Goal: Task Accomplishment & Management: Manage account settings

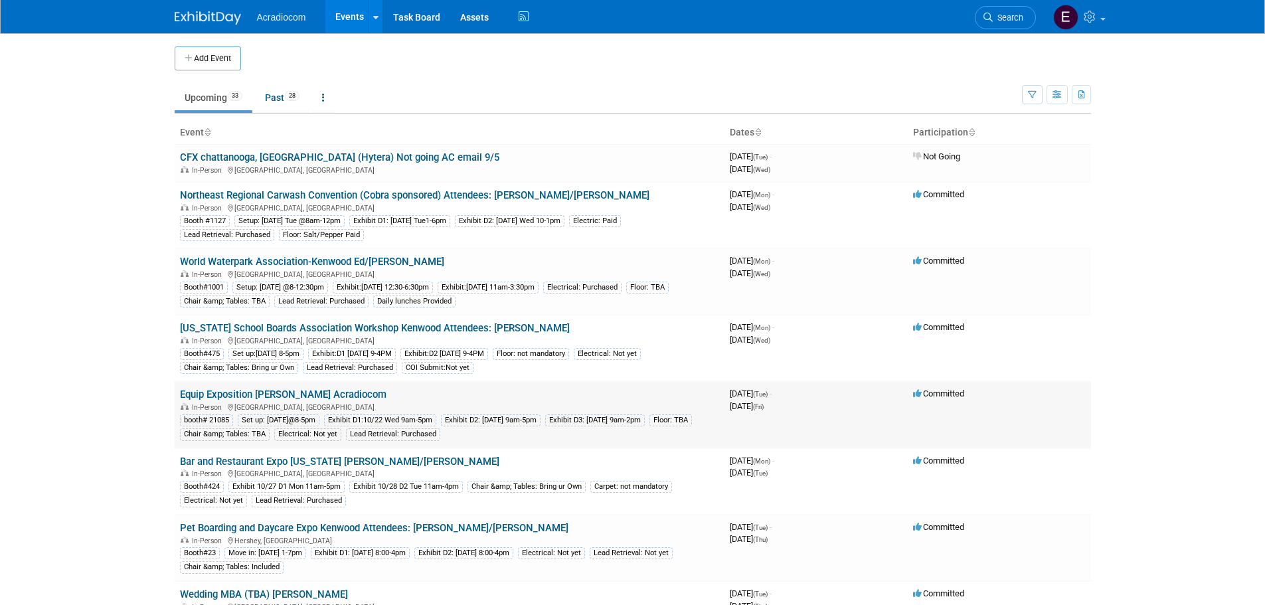
scroll to position [133, 0]
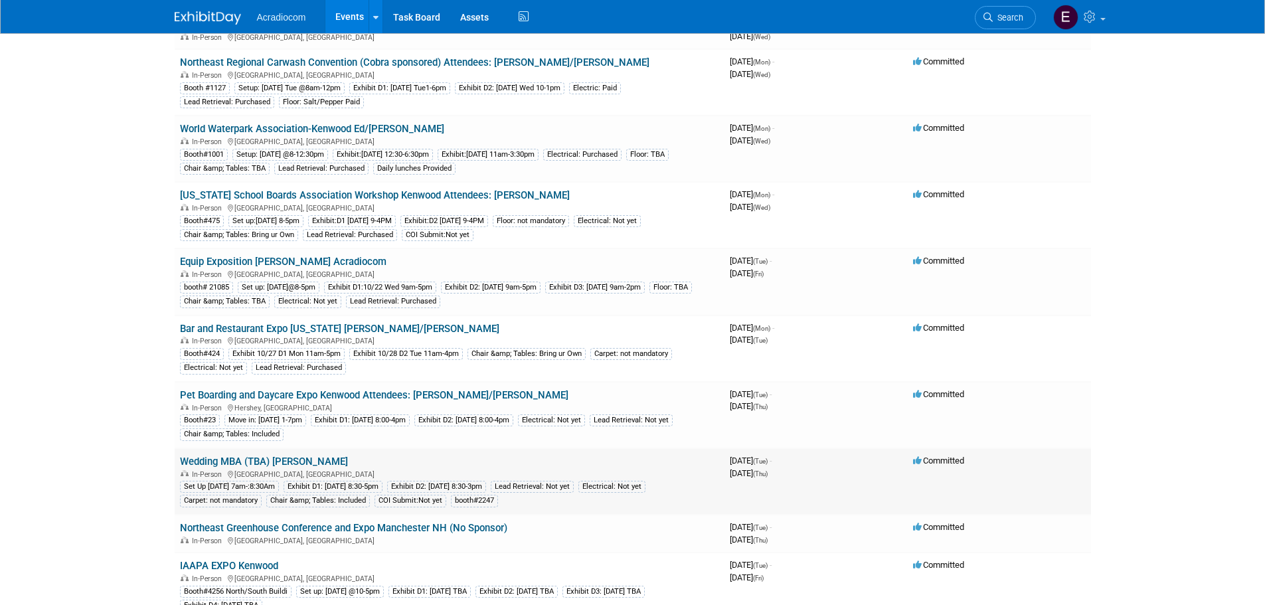
click at [254, 465] on link "Wedding MBA (TBA) [PERSON_NAME]" at bounding box center [264, 462] width 168 height 12
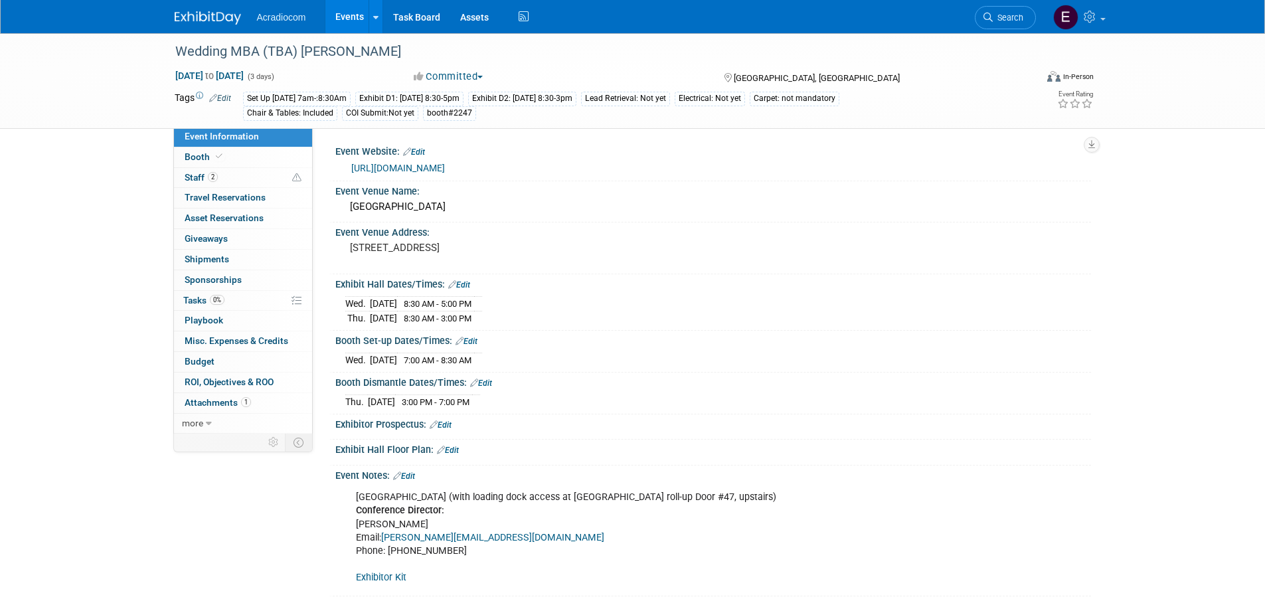
click at [475, 344] on link "Edit" at bounding box center [467, 341] width 22 height 9
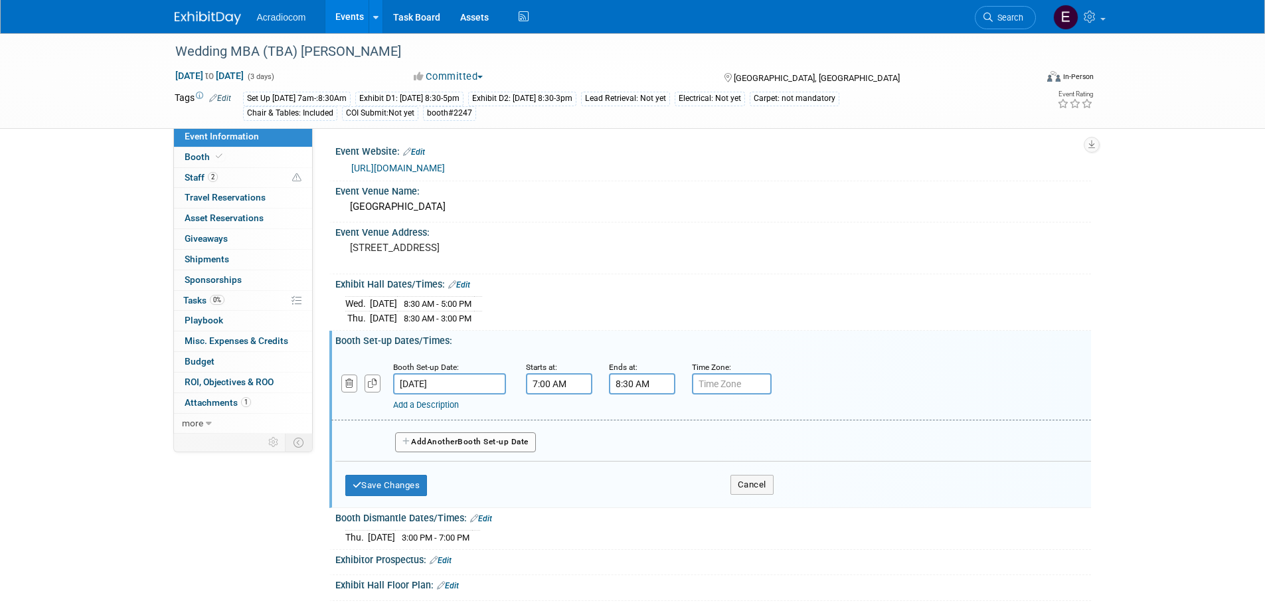
click at [533, 389] on input "7:00 AM" at bounding box center [559, 383] width 66 height 21
click at [545, 452] on span "07" at bounding box center [556, 445] width 25 height 24
click at [215, 427] on link "more" at bounding box center [243, 424] width 138 height 20
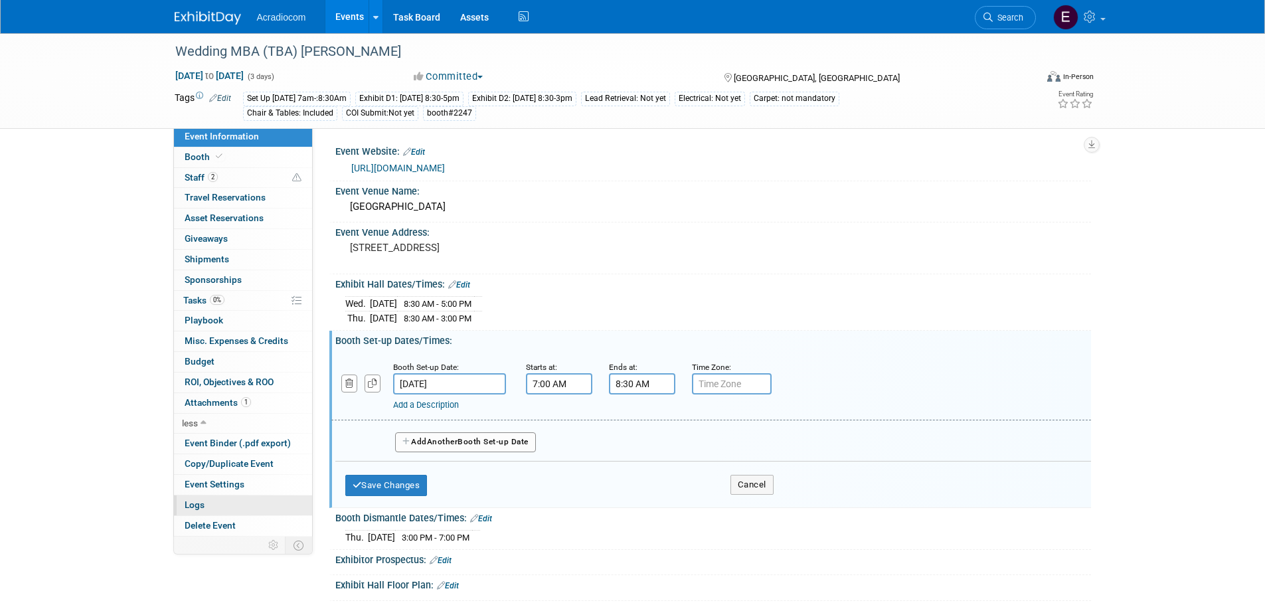
click at [245, 499] on link "Logs" at bounding box center [243, 506] width 138 height 20
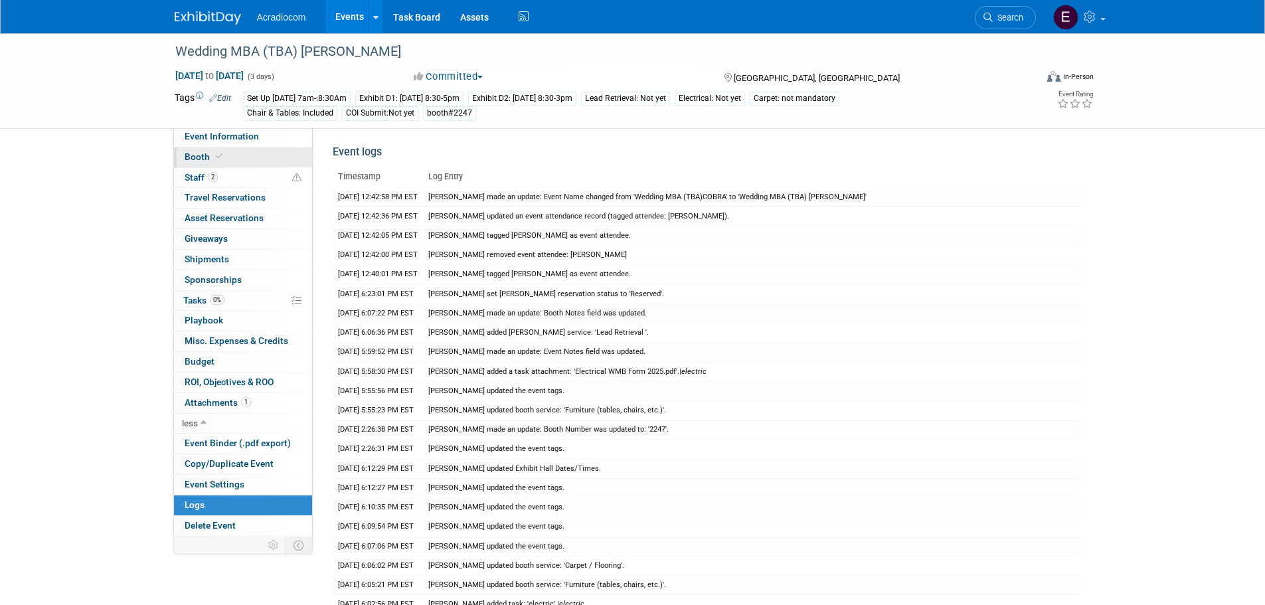
click at [228, 147] on link "Booth" at bounding box center [243, 157] width 138 height 20
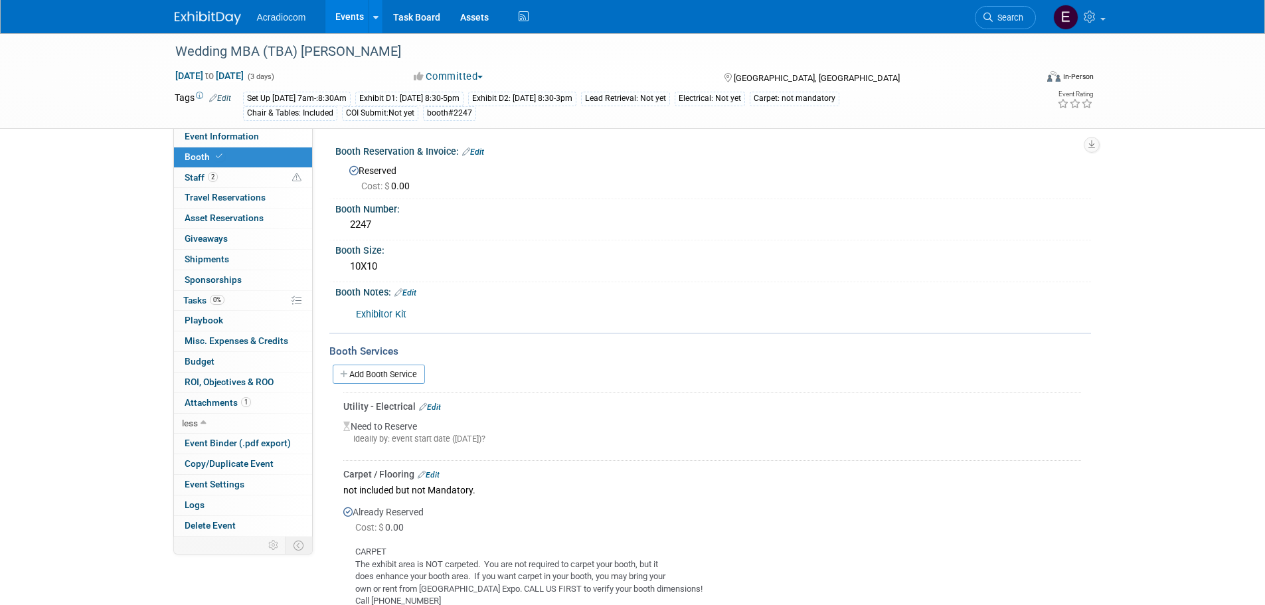
click at [228, 156] on link "Booth" at bounding box center [243, 157] width 138 height 20
click at [238, 138] on span "Event Information" at bounding box center [222, 136] width 74 height 11
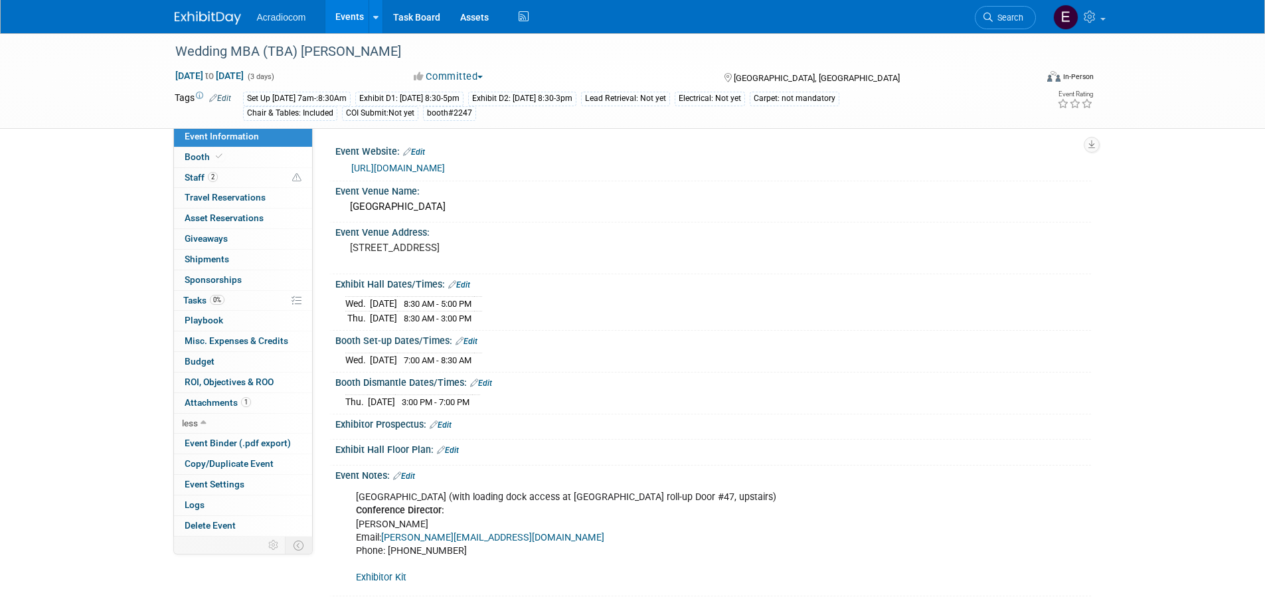
click at [477, 343] on link "Edit" at bounding box center [467, 341] width 22 height 9
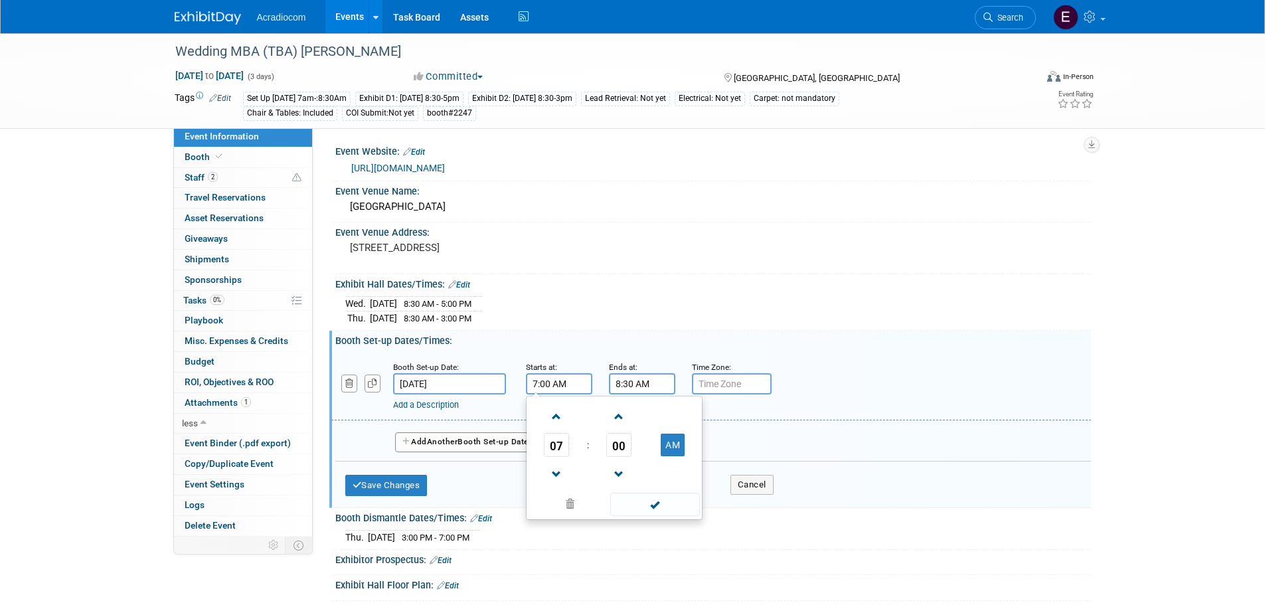
click at [551, 382] on input "7:00 AM" at bounding box center [559, 383] width 66 height 21
click at [557, 437] on span "07" at bounding box center [556, 445] width 25 height 24
click at [553, 483] on td "08" at bounding box center [550, 489] width 43 height 36
type input "8:00 AM"
click at [646, 380] on input "8:30 AM" at bounding box center [642, 383] width 66 height 21
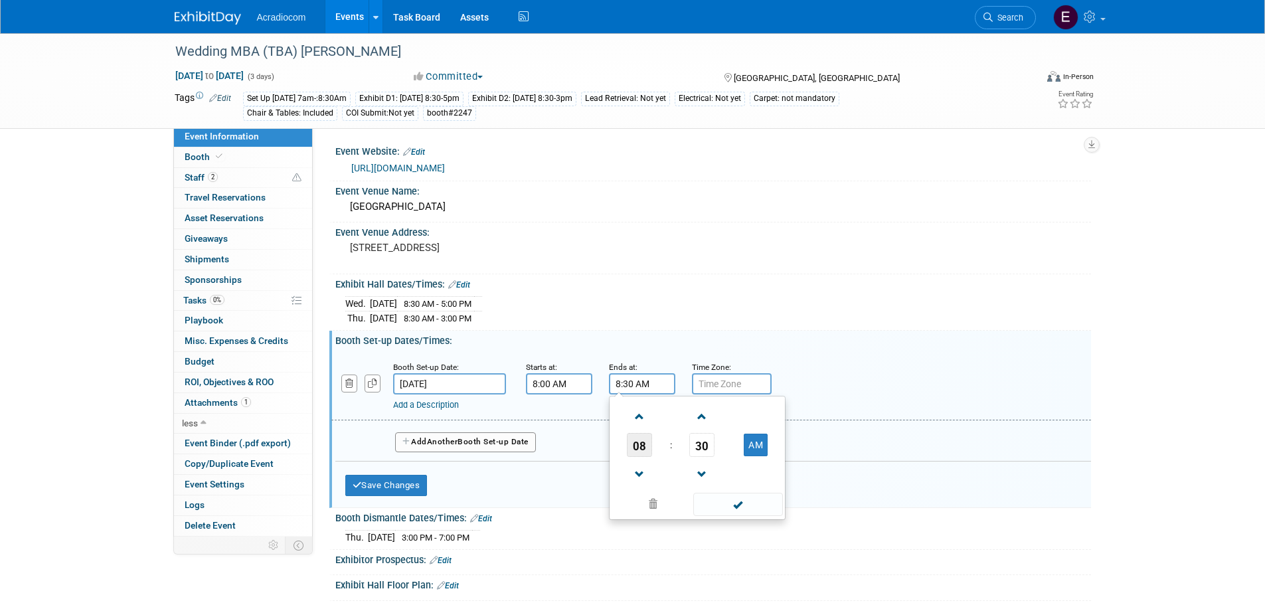
click at [651, 444] on span "08" at bounding box center [639, 445] width 25 height 24
click at [718, 482] on td "10" at bounding box center [718, 489] width 43 height 36
click at [693, 463] on span at bounding box center [702, 474] width 23 height 23
click at [702, 420] on span at bounding box center [702, 416] width 23 height 23
click at [700, 440] on span "30" at bounding box center [701, 445] width 25 height 24
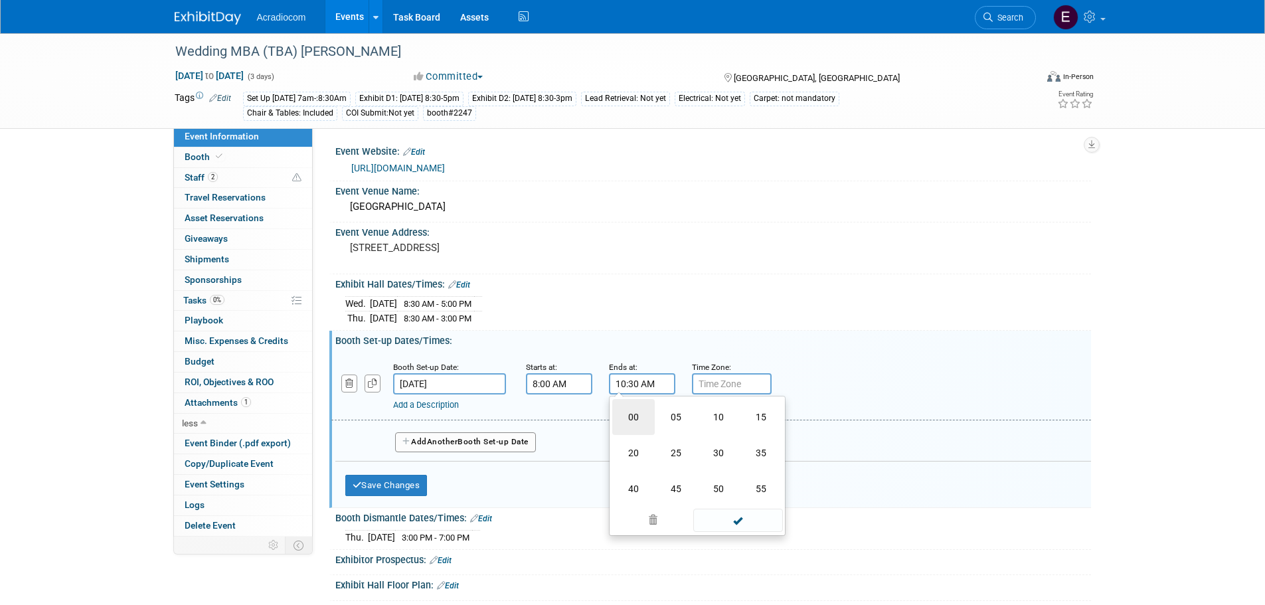
click at [632, 411] on td "00" at bounding box center [633, 417] width 43 height 36
type input "10:00 AM"
click at [715, 498] on span at bounding box center [738, 504] width 90 height 23
click at [342, 103] on div "Set Up [DATE] 7am-:8:30Am" at bounding box center [297, 99] width 108 height 14
click at [347, 96] on div "Set Up [DATE] 7am-:8:30Am" at bounding box center [297, 99] width 108 height 14
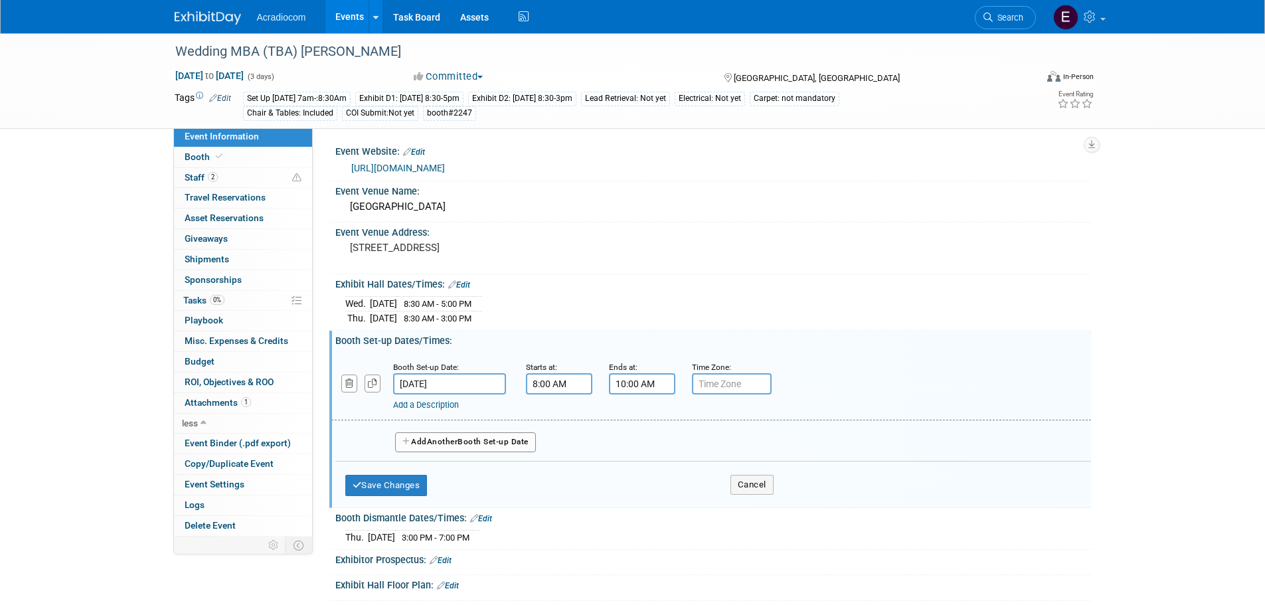
click at [347, 96] on div "Set Up [DATE] 7am-:8:30Am" at bounding box center [297, 99] width 108 height 14
click at [230, 105] on td "Tags Edit" at bounding box center [203, 106] width 56 height 30
click at [221, 95] on link "Edit" at bounding box center [220, 98] width 22 height 9
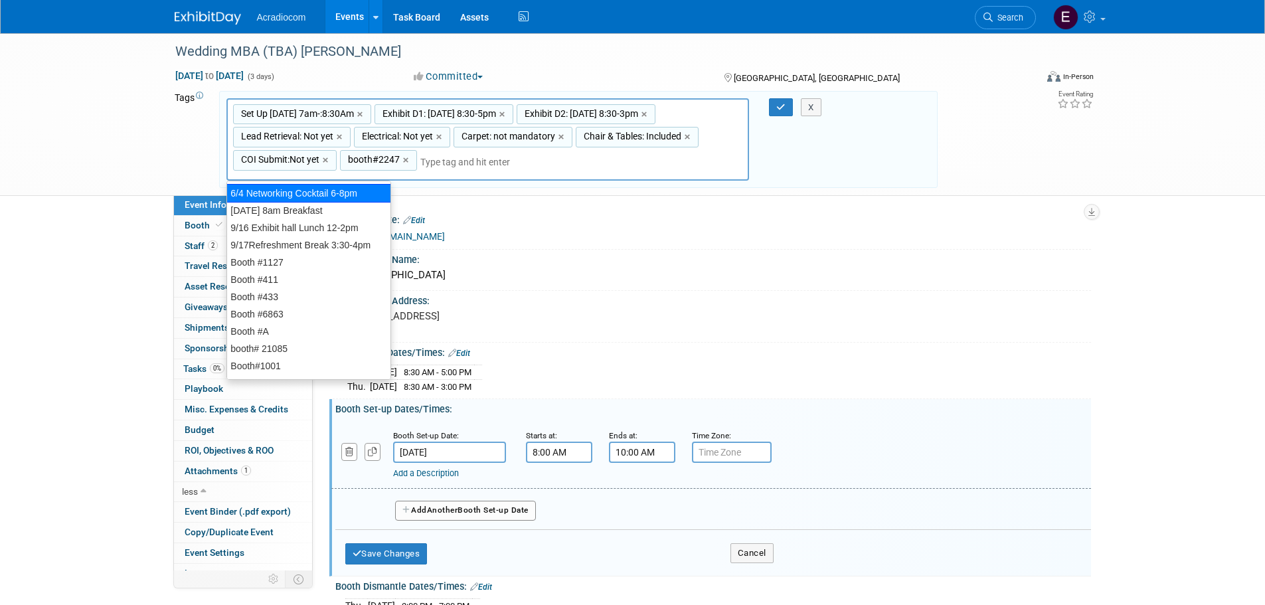
click at [339, 119] on span "Set Up [DATE] 7am-:8:30Am" at bounding box center [296, 113] width 116 height 13
type input "Set Up [DATE] 7am-:8:30Am"
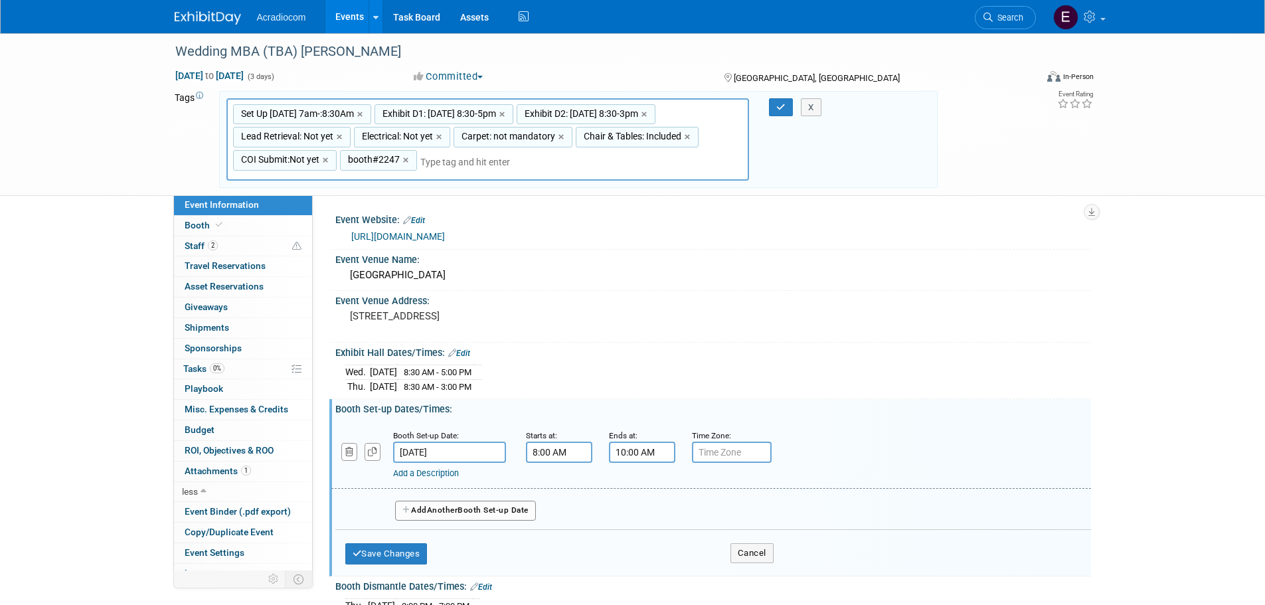
click at [339, 119] on span "Set Up [DATE] 7am-:8:30Am" at bounding box center [296, 113] width 116 height 13
type input "Set Up [DATE] 7am-:8:30Am"
click at [325, 117] on input "Set Up [DATE] 7am-:8:30Am" at bounding box center [302, 115] width 139 height 13
click at [322, 116] on input "Set Up [DATE] 7am-:8:30Am" at bounding box center [302, 115] width 139 height 13
click at [315, 115] on input "Set Up [DATE] 7am-:8:30Am" at bounding box center [302, 115] width 139 height 13
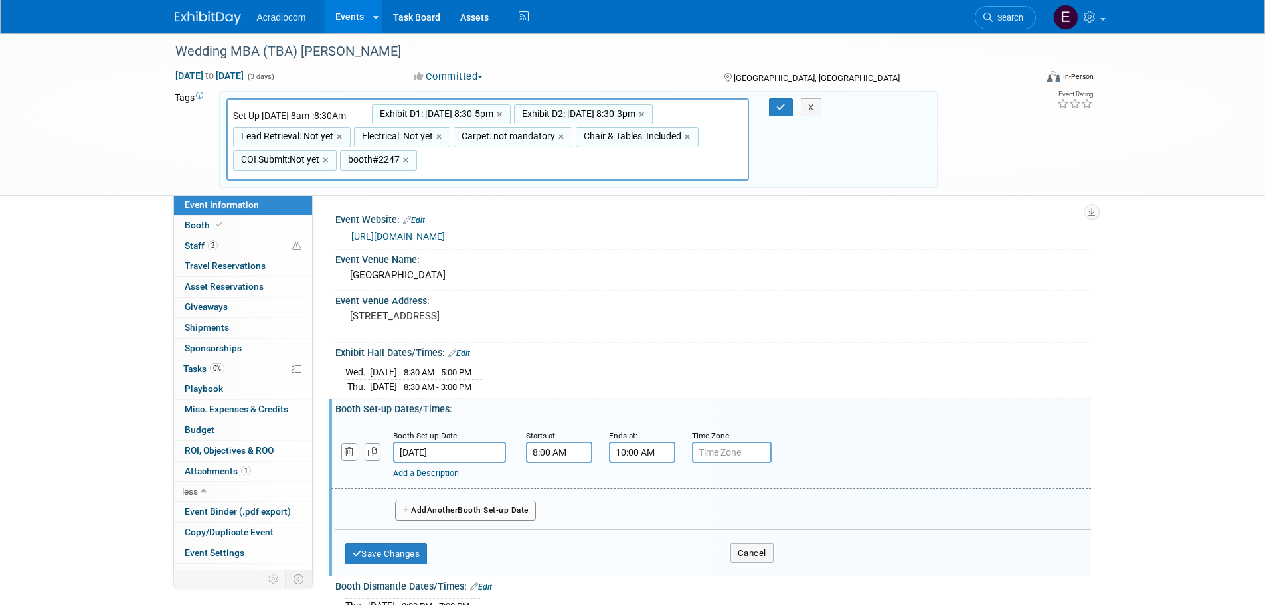
click at [344, 118] on input "Set Up 11/12 Wed 8am-:8:30Am" at bounding box center [302, 115] width 139 height 13
click at [335, 115] on input "Set Up 11/12 Wed 8am-:8:30Am" at bounding box center [302, 115] width 139 height 13
click at [354, 114] on input "Set Up 11/12 Wed 8am-:8:30Am" at bounding box center [302, 115] width 139 height 13
type input "Set Up 11/12 Wed 8-10Am"
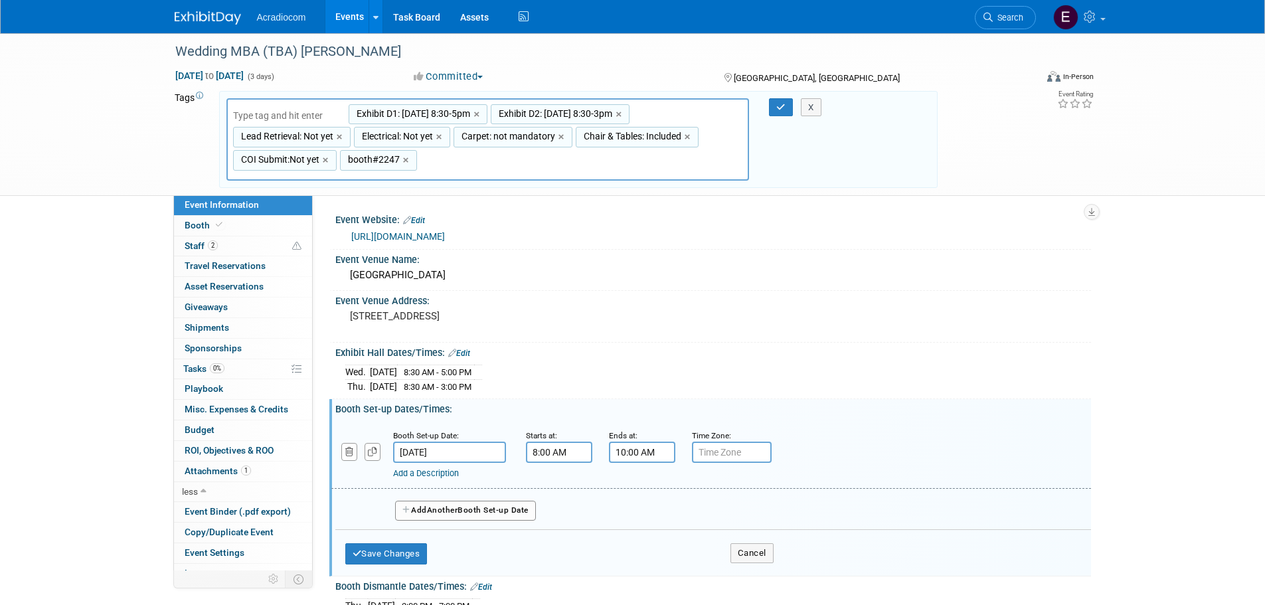
type input "Set Up 11/12 Wed 8-10Am, Exhibit D1: 11/12 Wed 8:30-5pm, Exhibit D2: 11/13 8:30…"
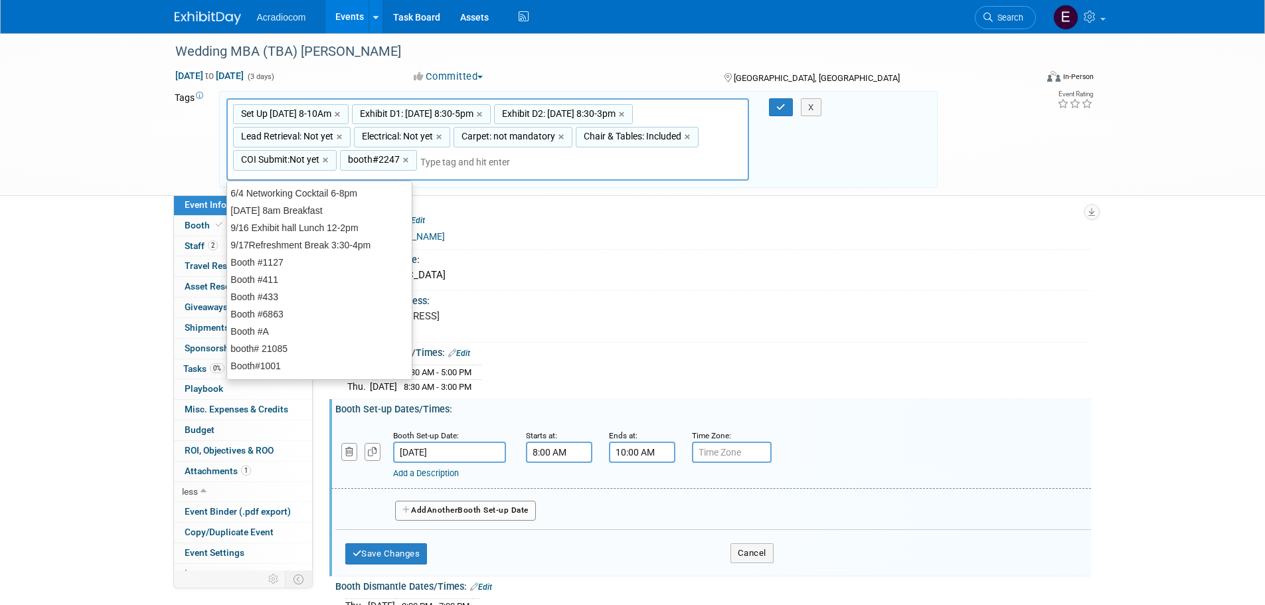
click at [833, 173] on div "Set Up 11/12 Wed 8-10Am, Exhibit D1: 11/12 Wed 8:30-5pm, Exhibit D2: 11/13 8:30…" at bounding box center [579, 139] width 724 height 83
